Goal: Task Accomplishment & Management: Complete application form

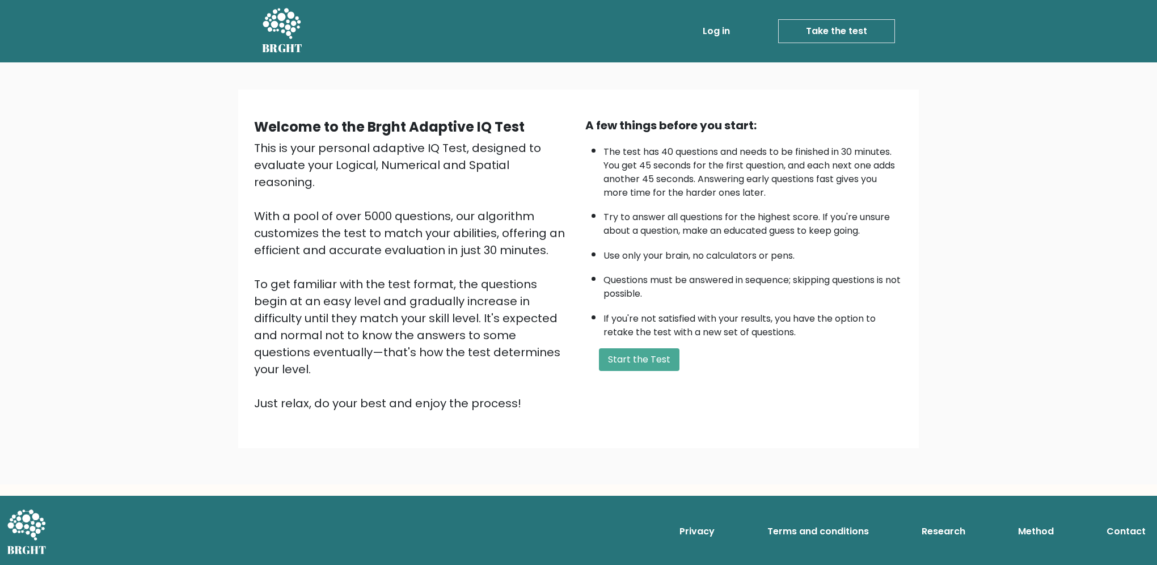
click at [644, 342] on div "A few things before you start: The test has 40 questions and needs to be finish…" at bounding box center [743, 264] width 331 height 295
click at [644, 351] on button "Start the Test" at bounding box center [639, 359] width 81 height 23
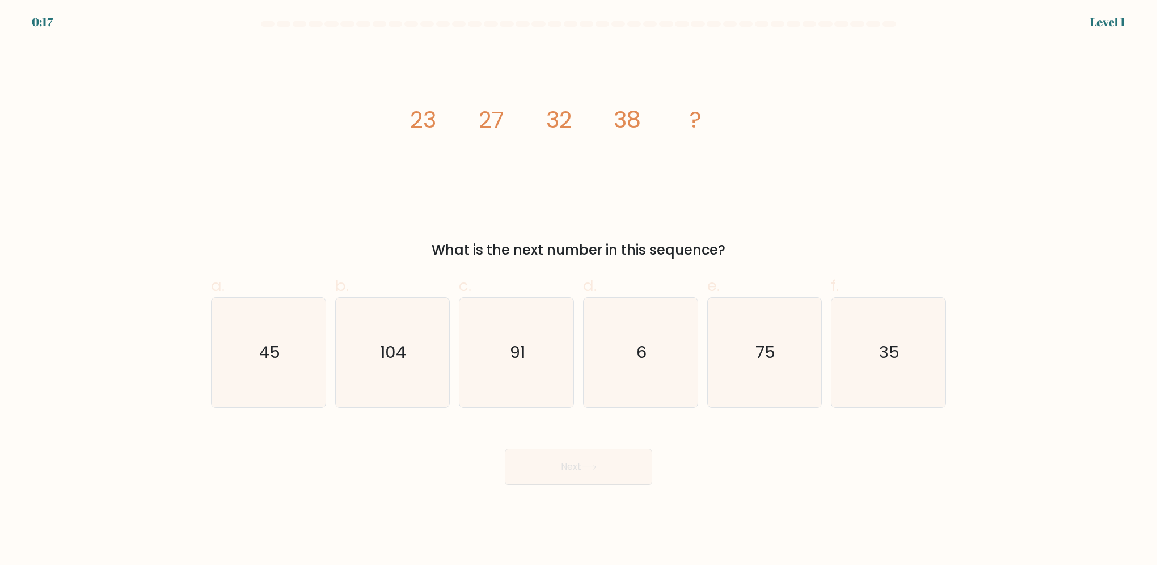
click at [327, 344] on div "a. 45" at bounding box center [268, 341] width 124 height 134
click at [281, 349] on icon "45" at bounding box center [268, 352] width 109 height 109
click at [578, 290] on input "a. 45" at bounding box center [578, 285] width 1 height 7
radio input "true"
click at [564, 463] on button "Next" at bounding box center [578, 466] width 147 height 36
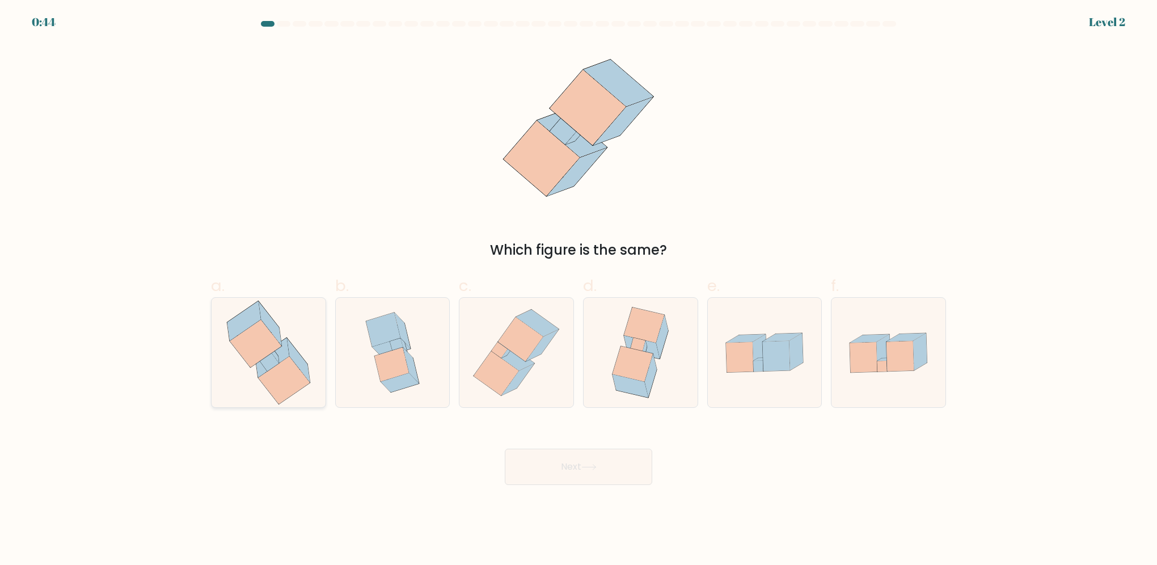
click at [242, 391] on icon at bounding box center [269, 352] width 104 height 109
click at [578, 290] on input "a." at bounding box center [578, 285] width 1 height 7
radio input "true"
click at [552, 458] on button "Next" at bounding box center [578, 466] width 147 height 36
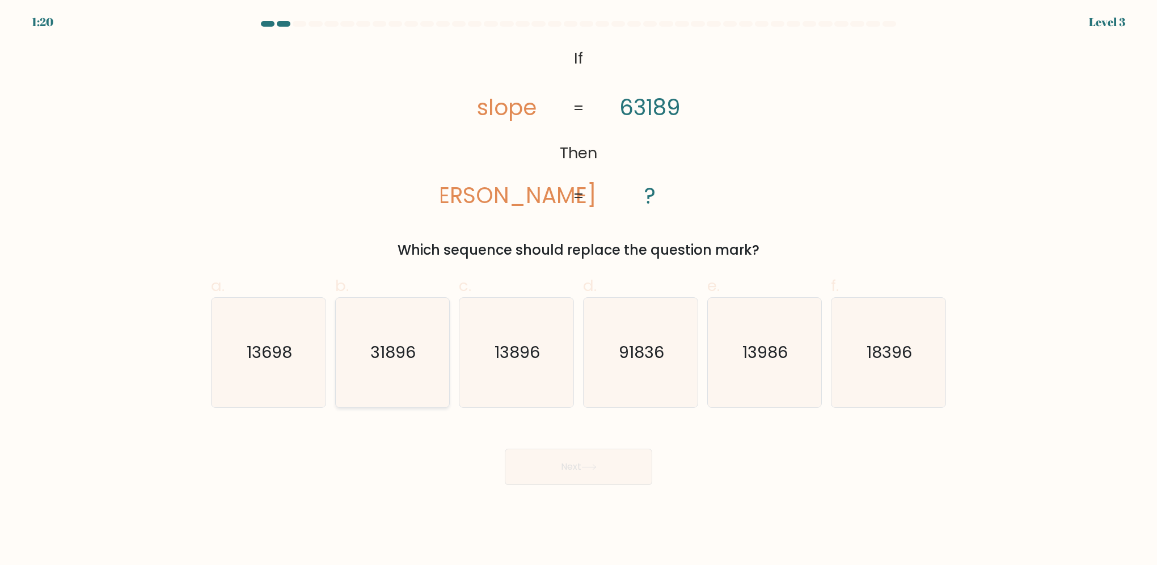
click at [387, 362] on text "31896" at bounding box center [393, 352] width 45 height 23
click at [578, 290] on input "b. 31896" at bounding box center [578, 285] width 1 height 7
radio input "true"
click at [581, 467] on button "Next" at bounding box center [578, 466] width 147 height 36
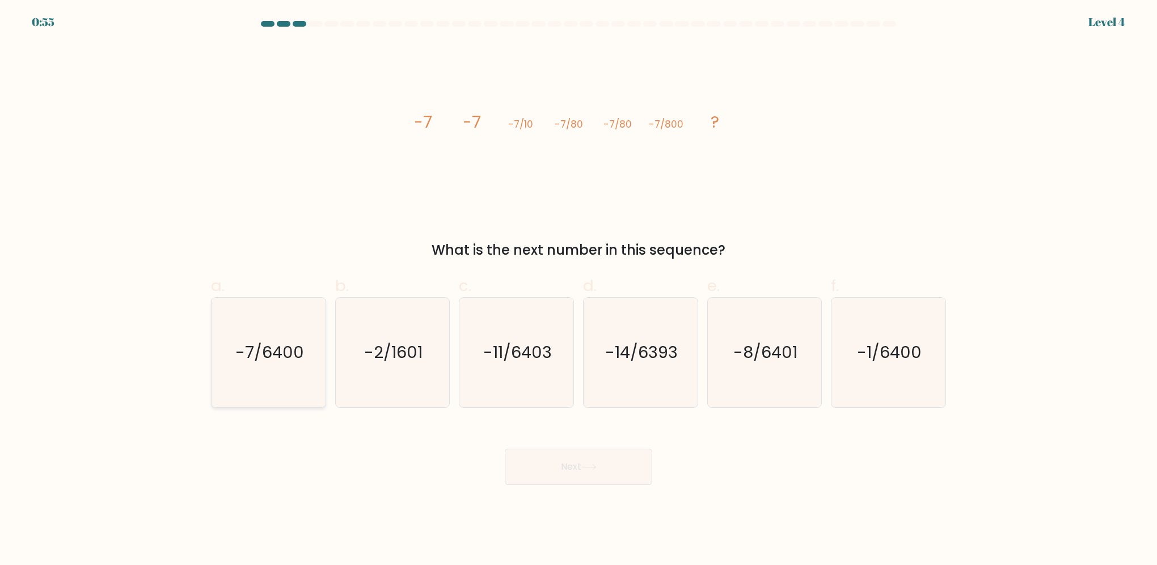
click at [308, 356] on icon "-7/6400" at bounding box center [268, 352] width 109 height 109
click at [578, 290] on input "a. -7/6400" at bounding box center [578, 285] width 1 height 7
radio input "true"
click at [595, 468] on icon at bounding box center [589, 466] width 14 height 5
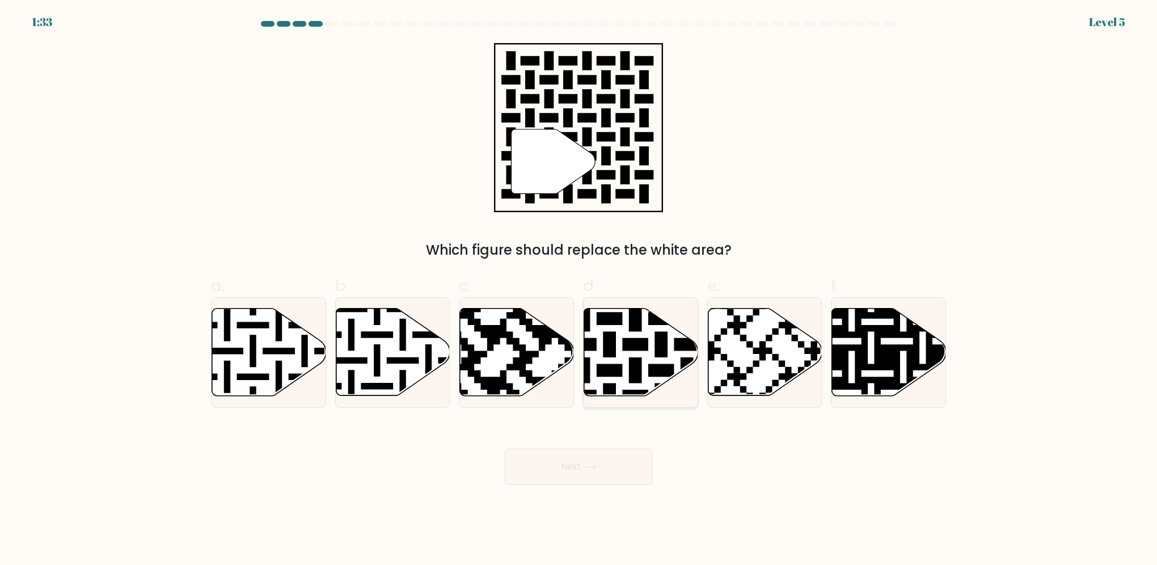
click at [622, 374] on icon at bounding box center [641, 351] width 114 height 87
click at [579, 290] on input "d." at bounding box center [578, 285] width 1 height 7
radio input "true"
click at [602, 475] on button "Next" at bounding box center [578, 466] width 147 height 36
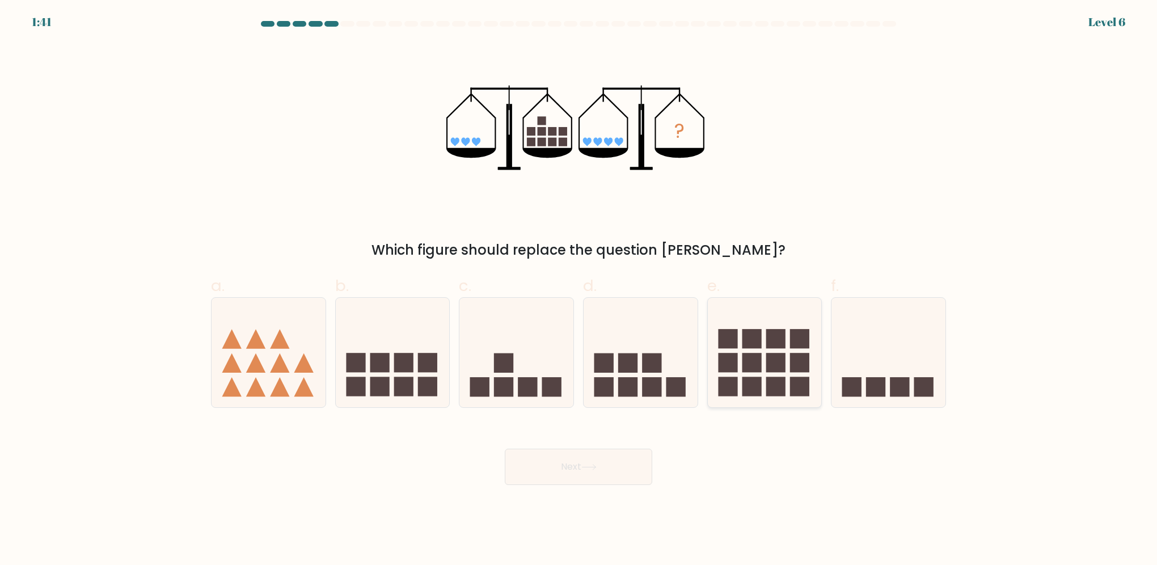
drag, startPoint x: 786, startPoint y: 379, endPoint x: 764, endPoint y: 388, distance: 23.6
click at [785, 379] on icon at bounding box center [765, 352] width 114 height 94
click at [579, 290] on input "e." at bounding box center [578, 285] width 1 height 7
radio input "true"
click at [636, 476] on button "Next" at bounding box center [578, 466] width 147 height 36
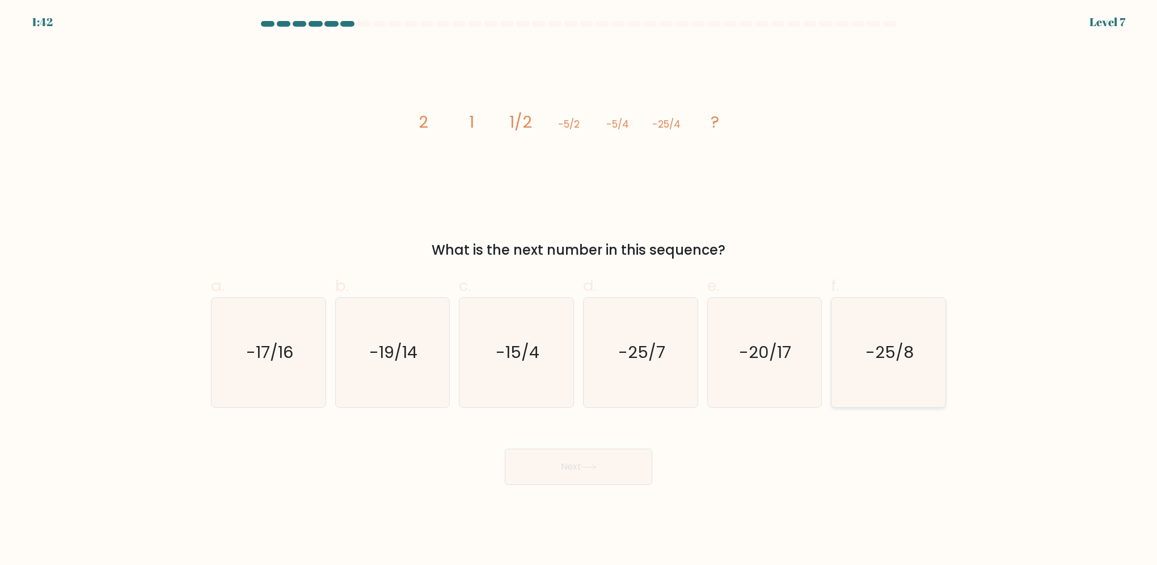
click at [875, 368] on icon "-25/8" at bounding box center [887, 352] width 109 height 109
click at [579, 290] on input "f. -25/8" at bounding box center [578, 285] width 1 height 7
radio input "true"
click at [604, 463] on button "Next" at bounding box center [578, 466] width 147 height 36
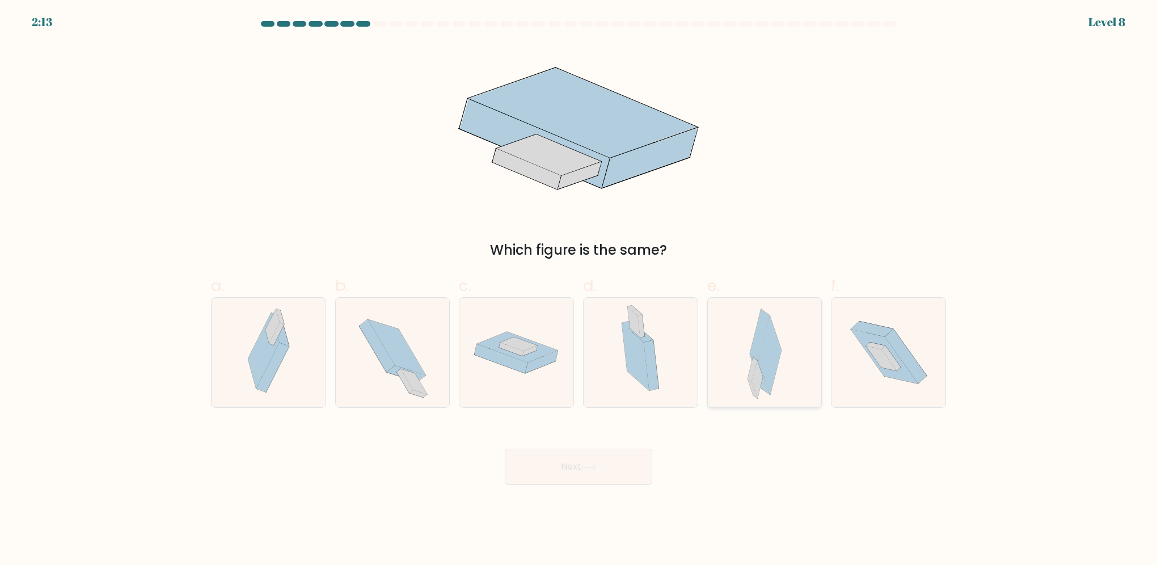
click at [760, 323] on icon at bounding box center [760, 335] width 20 height 51
click at [579, 290] on input "e." at bounding box center [578, 285] width 1 height 7
radio input "true"
click at [574, 474] on button "Next" at bounding box center [578, 466] width 147 height 36
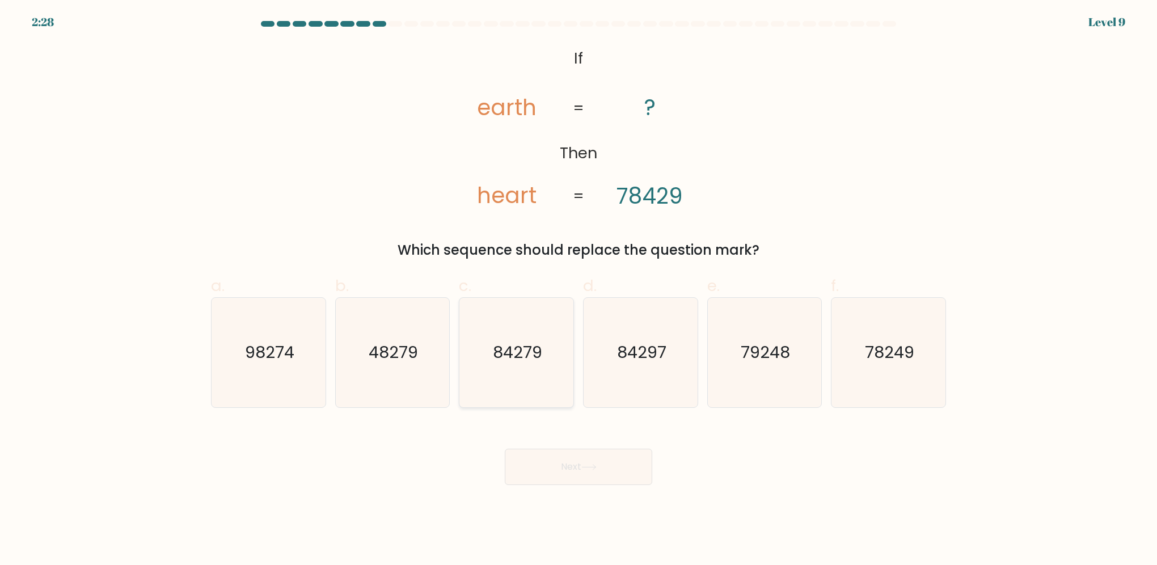
click at [527, 367] on icon "84279" at bounding box center [516, 352] width 109 height 109
click at [578, 290] on input "c. 84279" at bounding box center [578, 285] width 1 height 7
radio input "true"
click at [590, 474] on button "Next" at bounding box center [578, 466] width 147 height 36
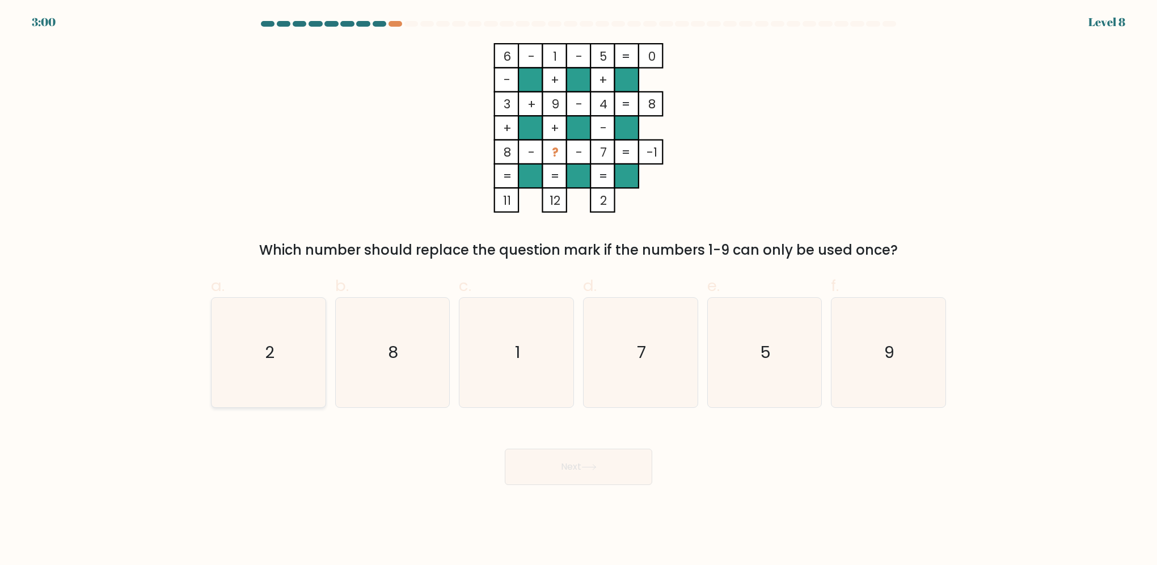
click at [290, 358] on icon "2" at bounding box center [268, 352] width 109 height 109
click at [578, 290] on input "a. 2" at bounding box center [578, 285] width 1 height 7
radio input "true"
click at [578, 475] on button "Next" at bounding box center [578, 466] width 147 height 36
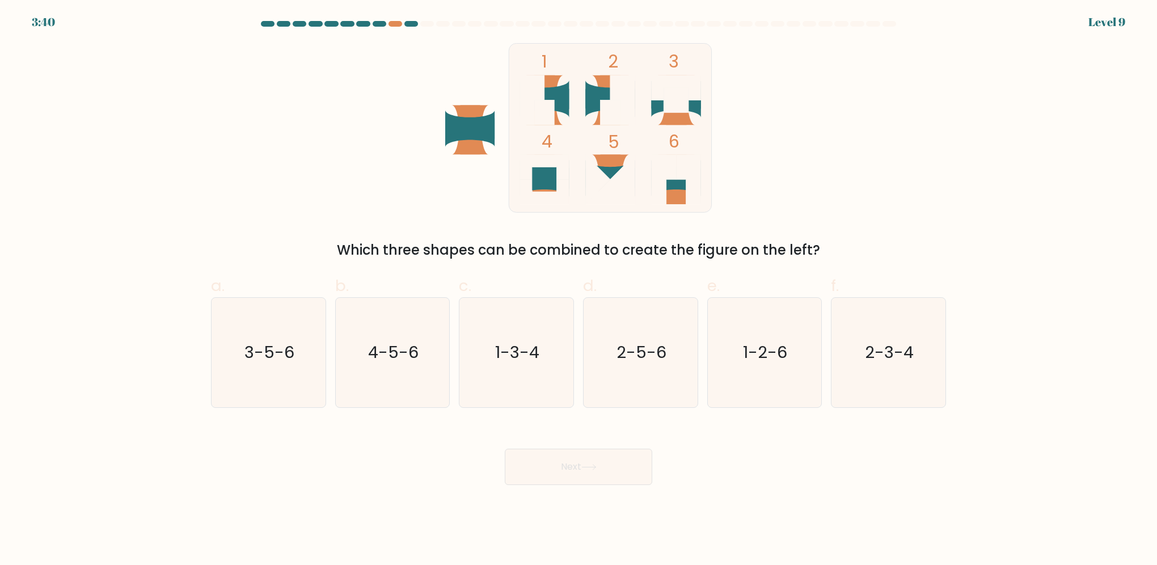
click at [397, 28] on div at bounding box center [578, 26] width 748 height 10
click at [397, 22] on div at bounding box center [395, 24] width 14 height 6
click at [397, 23] on div at bounding box center [395, 24] width 14 height 6
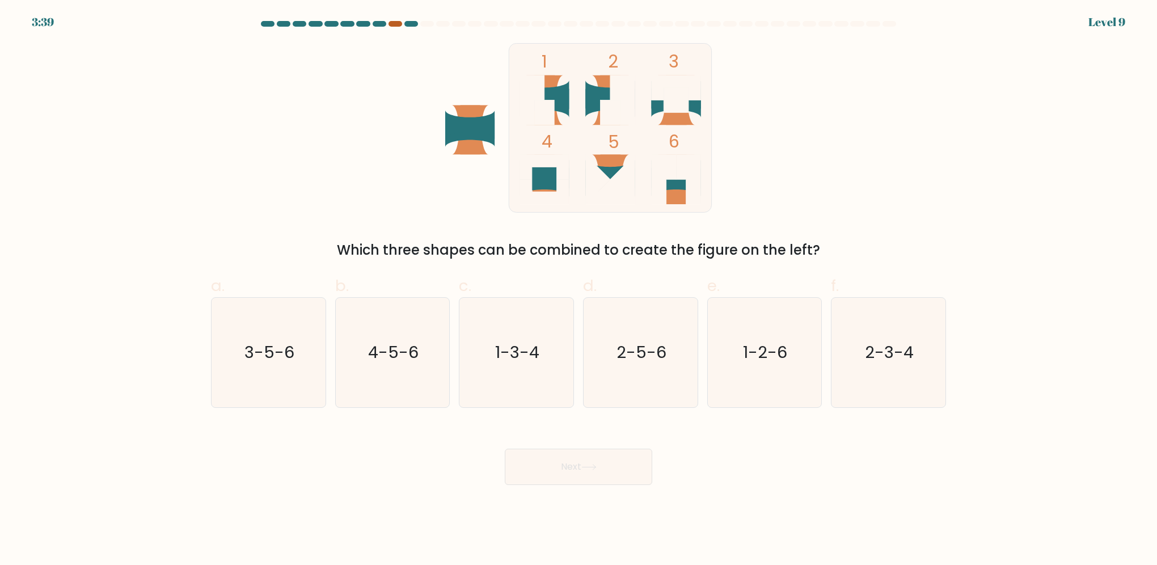
click at [397, 23] on div at bounding box center [395, 24] width 14 height 6
click at [787, 181] on div "1 2 3 4 5 6 Which three shapes can be combined to create the figure on the left?" at bounding box center [578, 151] width 748 height 217
click at [771, 345] on text "1-2-6" at bounding box center [765, 352] width 44 height 23
click at [579, 290] on input "e. 1-2-6" at bounding box center [578, 285] width 1 height 7
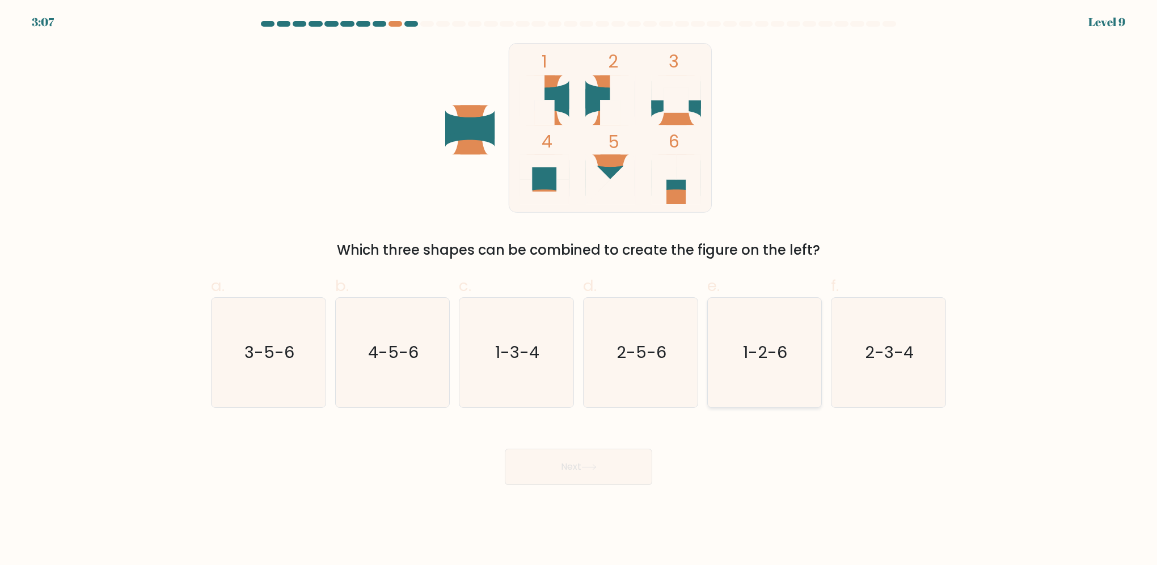
radio input "true"
click at [617, 475] on button "Next" at bounding box center [578, 466] width 147 height 36
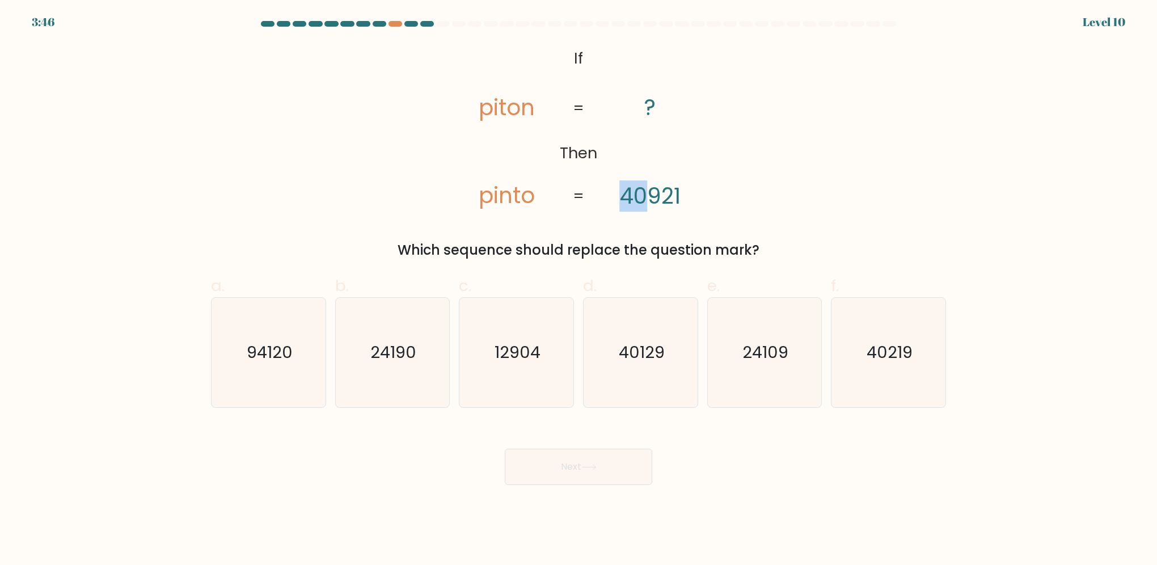
drag, startPoint x: 646, startPoint y: 192, endPoint x: 620, endPoint y: 198, distance: 27.0
click at [620, 198] on tspan "40921" at bounding box center [649, 195] width 61 height 31
click at [543, 206] on icon "@import url('https://fonts.googleapis.com/css?family=Abril+Fatface:400,100,100i…" at bounding box center [578, 128] width 275 height 170
click at [653, 358] on text "40129" at bounding box center [642, 352] width 46 height 23
click at [579, 290] on input "d. 40129" at bounding box center [578, 285] width 1 height 7
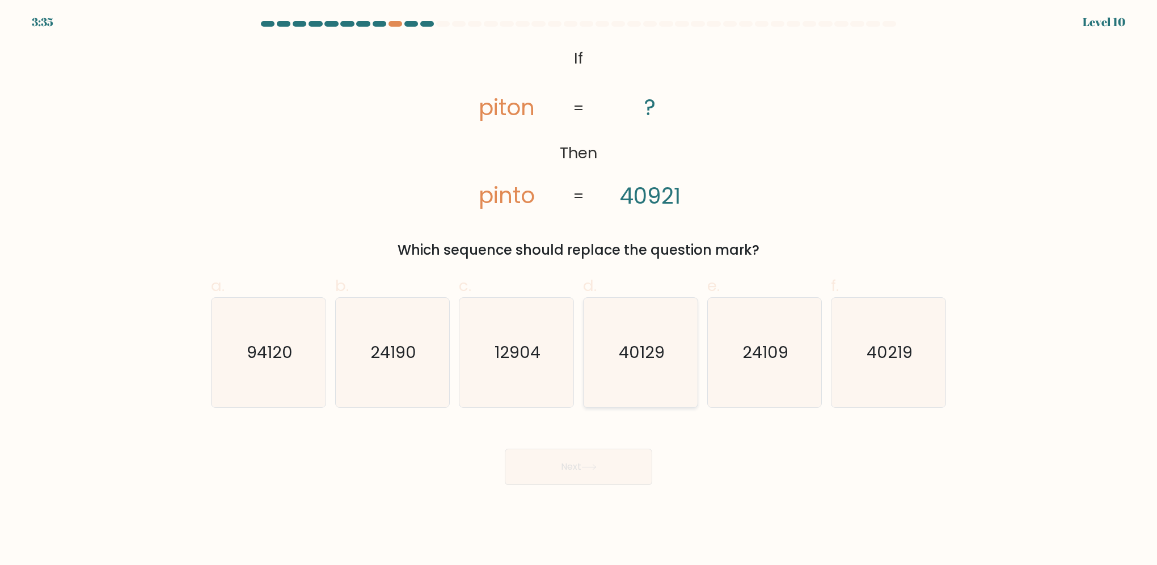
radio input "true"
click at [911, 347] on text "40219" at bounding box center [889, 352] width 46 height 23
click at [579, 290] on input "f. 40219" at bounding box center [578, 285] width 1 height 7
radio input "true"
click at [641, 465] on button "Next" at bounding box center [578, 466] width 147 height 36
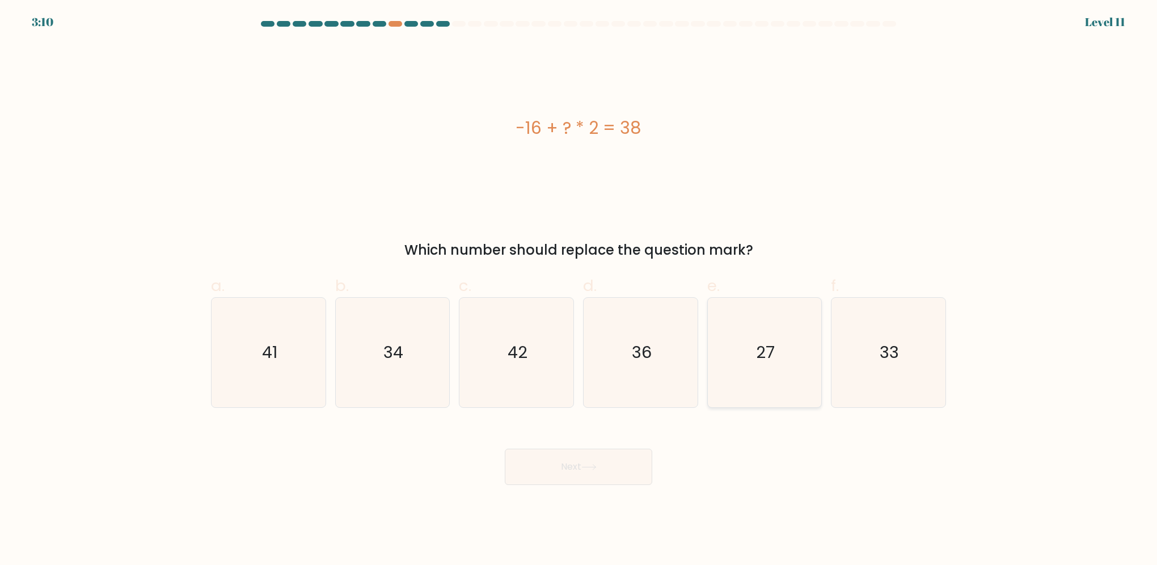
click at [774, 348] on text "27" at bounding box center [765, 352] width 19 height 23
click at [579, 290] on input "e. 27" at bounding box center [578, 285] width 1 height 7
radio input "true"
click at [605, 468] on button "Next" at bounding box center [578, 466] width 147 height 36
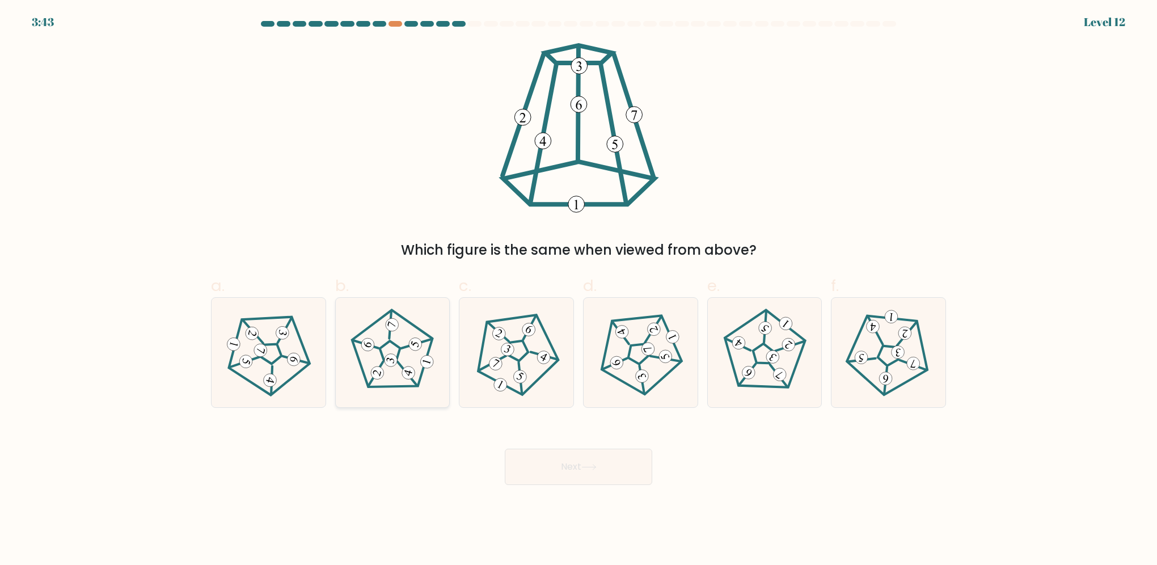
click at [397, 349] on icon at bounding box center [392, 351] width 87 height 87
click at [578, 290] on input "b." at bounding box center [578, 285] width 1 height 7
radio input "true"
click at [575, 475] on button "Next" at bounding box center [578, 466] width 147 height 36
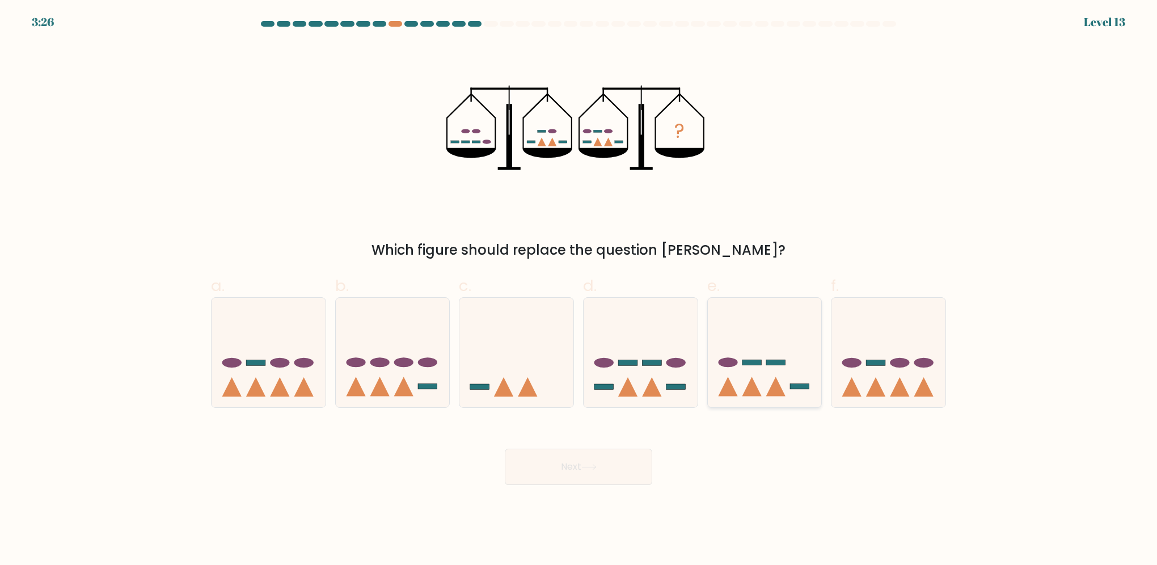
click at [784, 349] on icon at bounding box center [765, 352] width 114 height 94
click at [579, 290] on input "e." at bounding box center [578, 285] width 1 height 7
radio input "true"
click at [608, 458] on button "Next" at bounding box center [578, 466] width 147 height 36
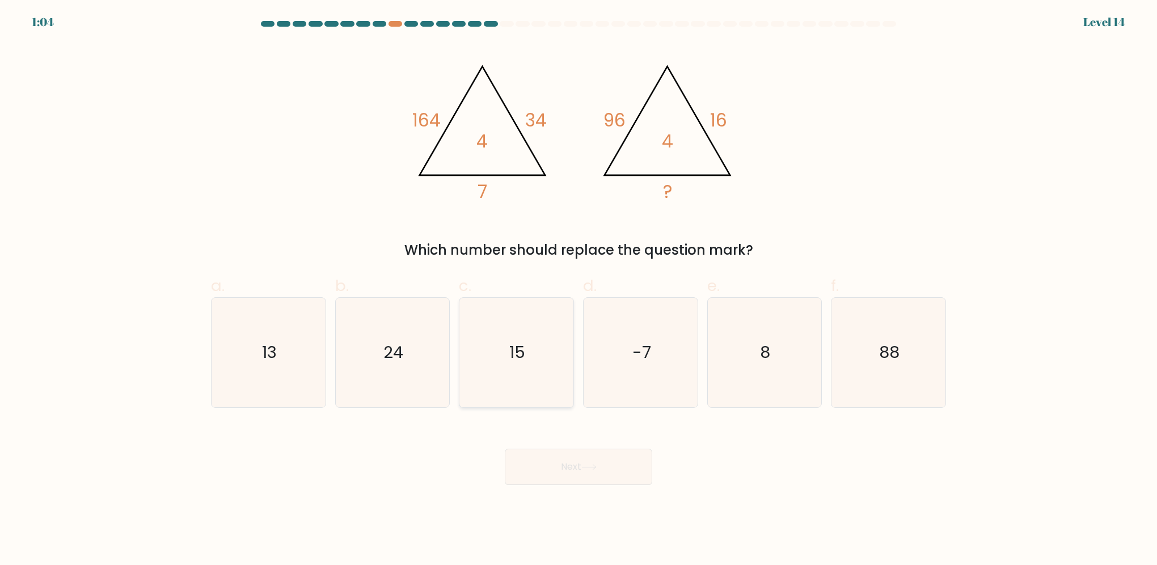
drag, startPoint x: 476, startPoint y: 356, endPoint x: 485, endPoint y: 362, distance: 10.7
click at [476, 356] on icon "15" at bounding box center [516, 352] width 109 height 109
click at [578, 290] on input "c. 15" at bounding box center [578, 285] width 1 height 7
radio input "true"
click at [600, 460] on button "Next" at bounding box center [578, 466] width 147 height 36
